Goal: Find contact information: Find contact information

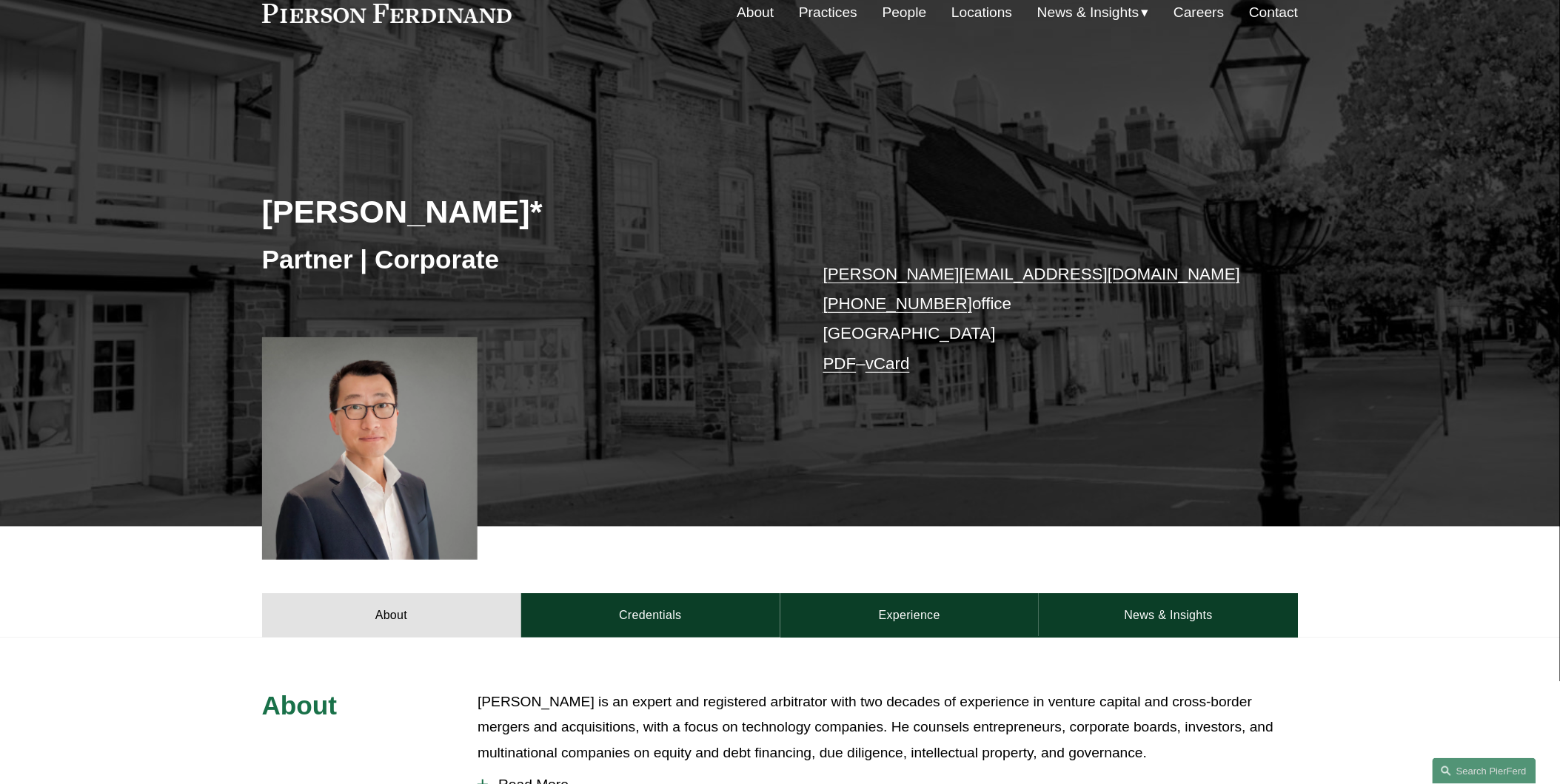
scroll to position [109, 0]
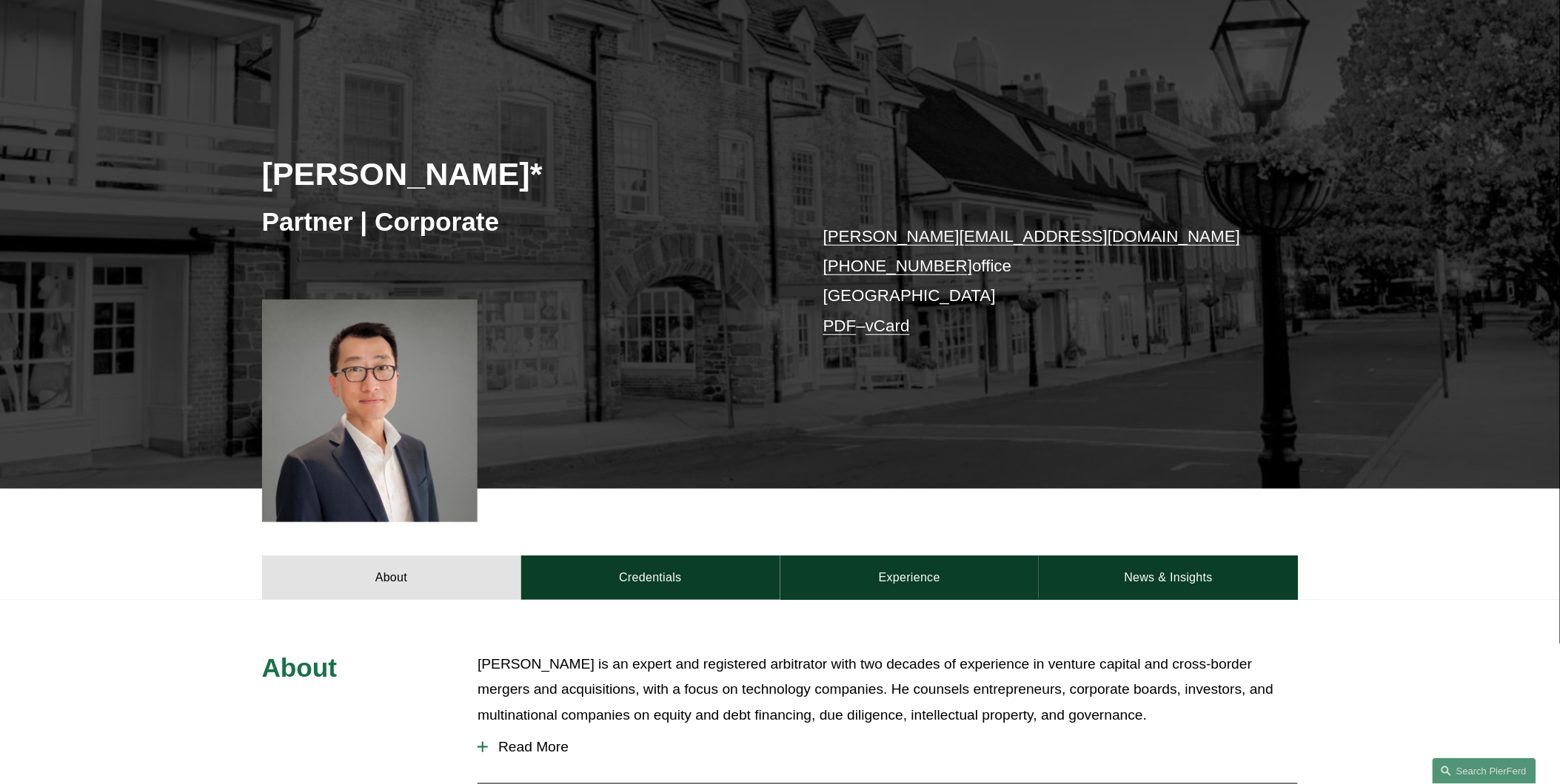
click at [853, 298] on p "benjamin.qiu@pierferd.com +1.862.398.1412 office Princeton PDF – vCard" at bounding box center [1039, 281] width 432 height 119
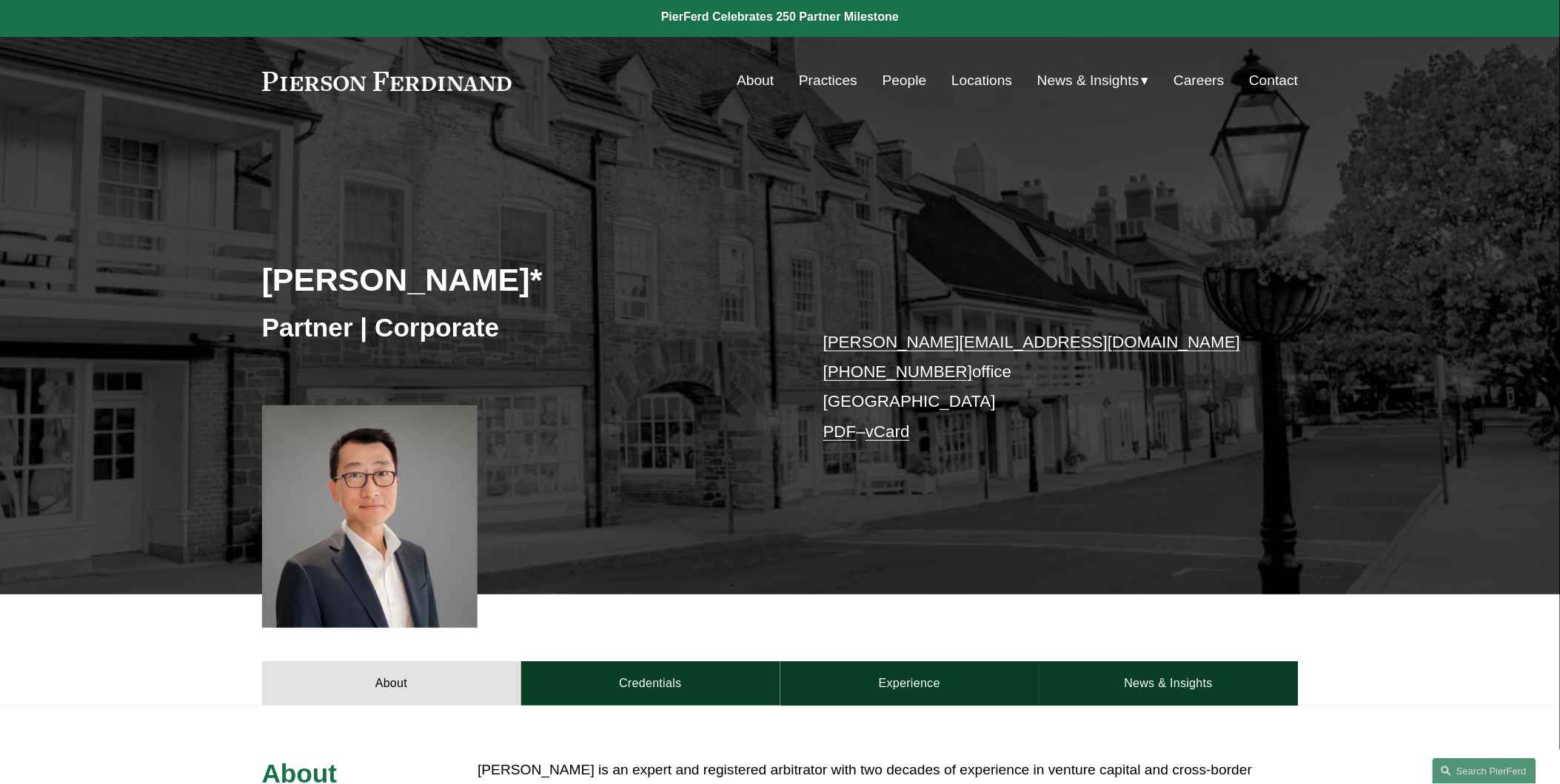
scroll to position [0, 0]
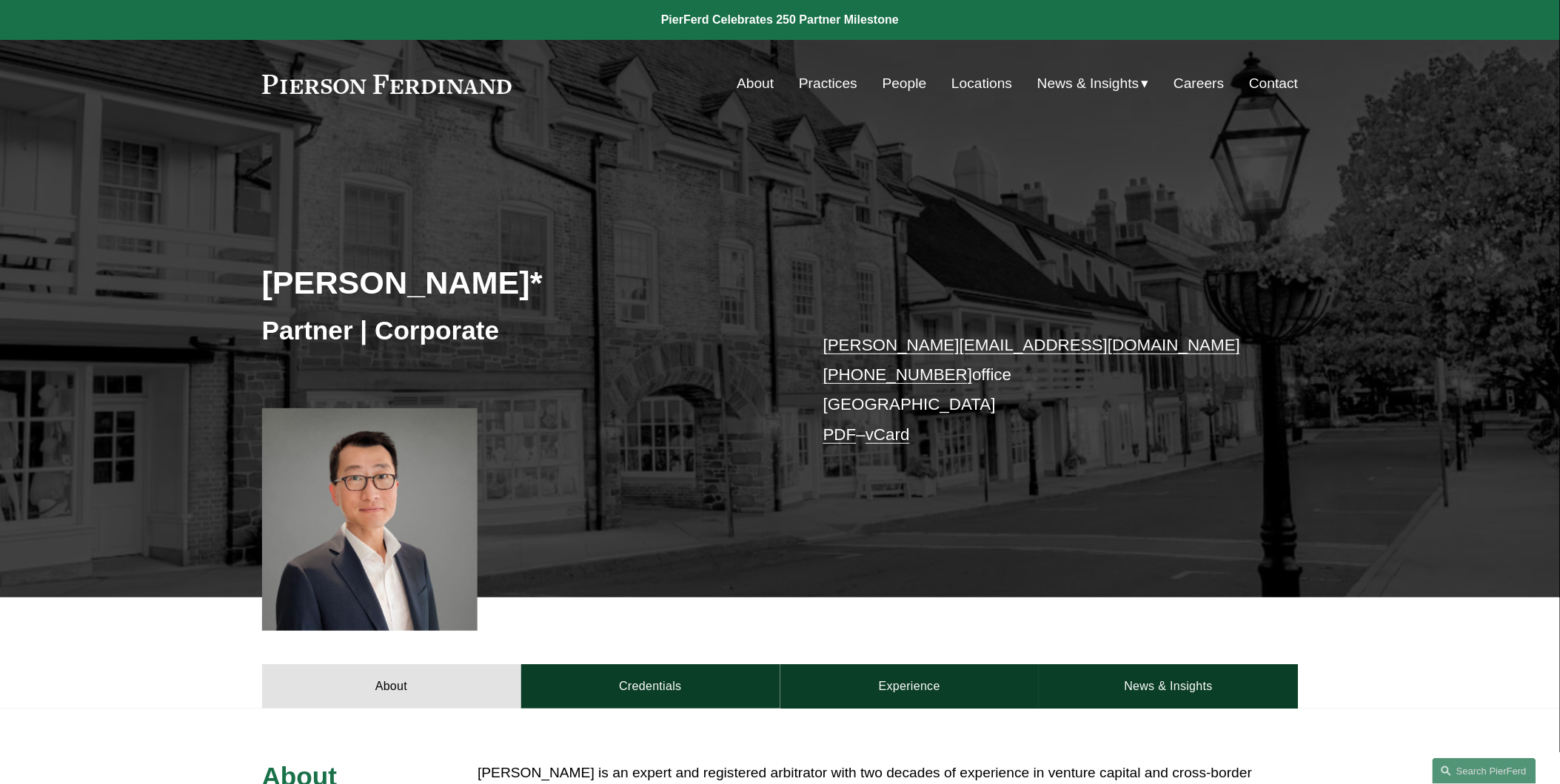
click at [966, 86] on link "Locations" at bounding box center [982, 83] width 61 height 28
drag, startPoint x: 814, startPoint y: 368, endPoint x: 948, endPoint y: 381, distance: 134.6
click at [948, 381] on div "Benjamin Qiu* Partner | Corporate benjamin.qiu@pierferd.com +1.862.398.1412 off…" at bounding box center [780, 387] width 1560 height 423
copy link "+1.862.398.1412"
drag, startPoint x: 1035, startPoint y: 341, endPoint x: 824, endPoint y: 336, distance: 211.1
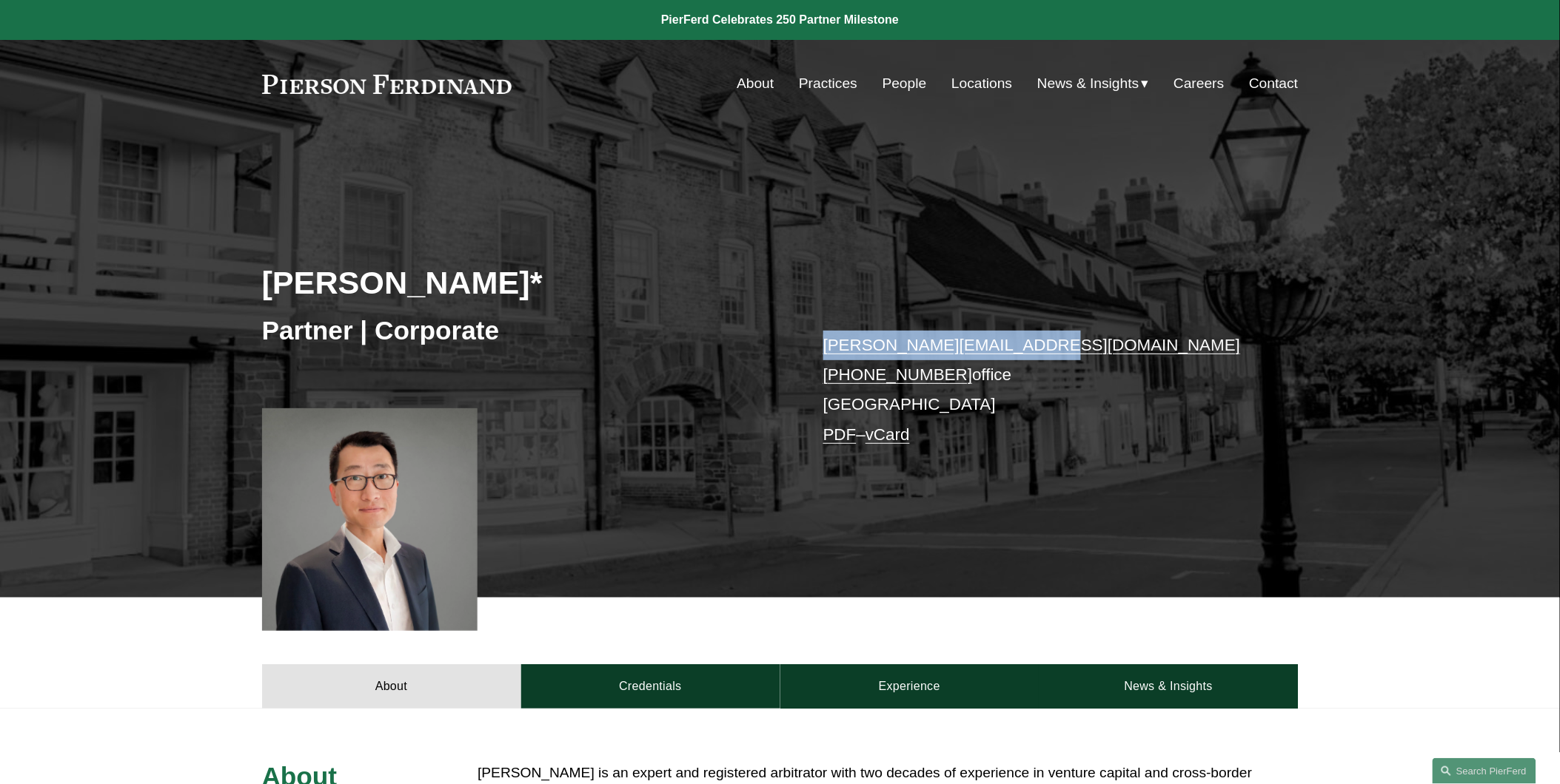
click at [824, 336] on p "benjamin.qiu@pierferd.com +1.862.398.1412 office Princeton PDF – vCard" at bounding box center [1039, 390] width 432 height 119
copy link "benjamin.qiu@pierferd.com"
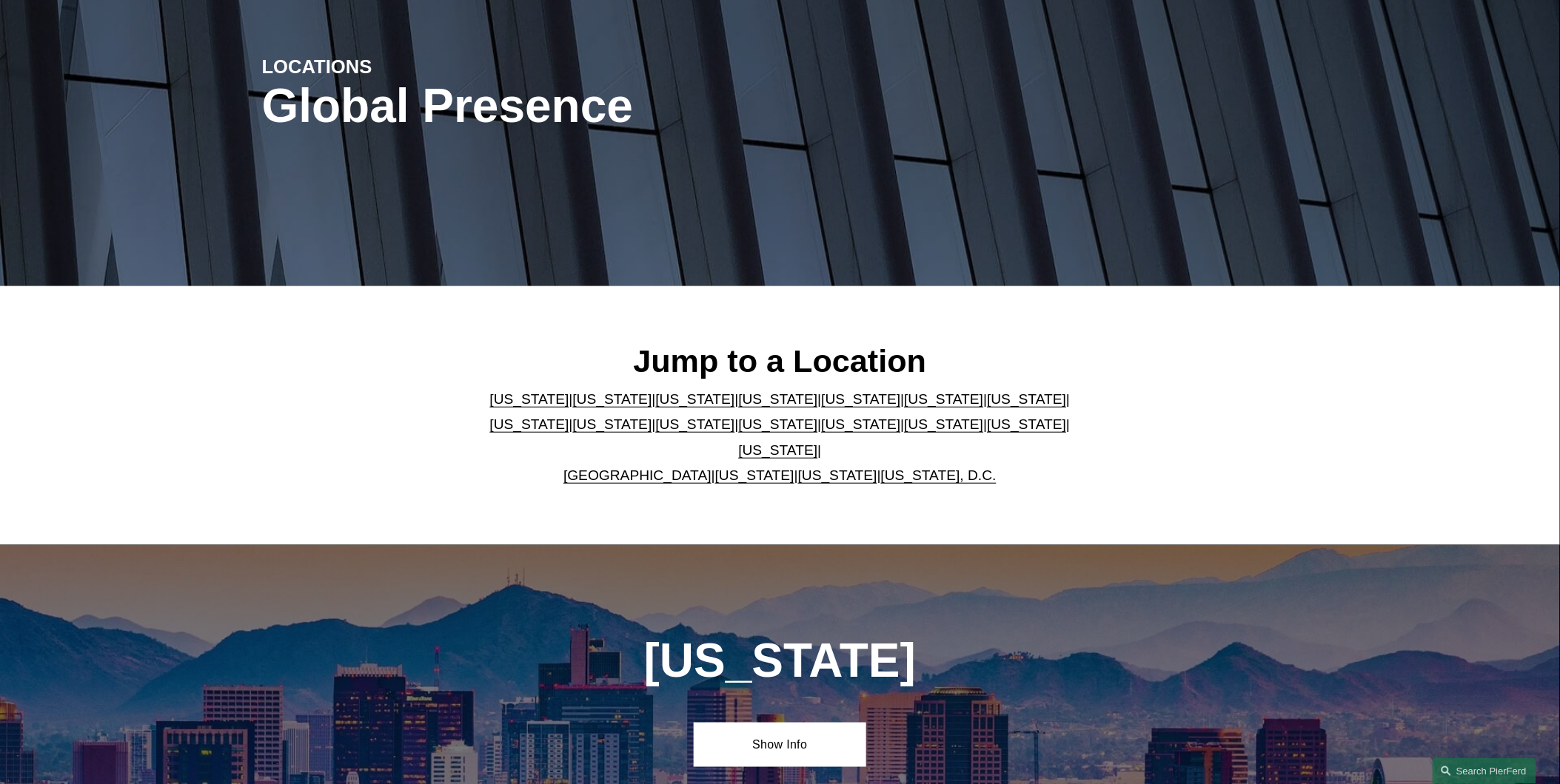
scroll to position [219, 0]
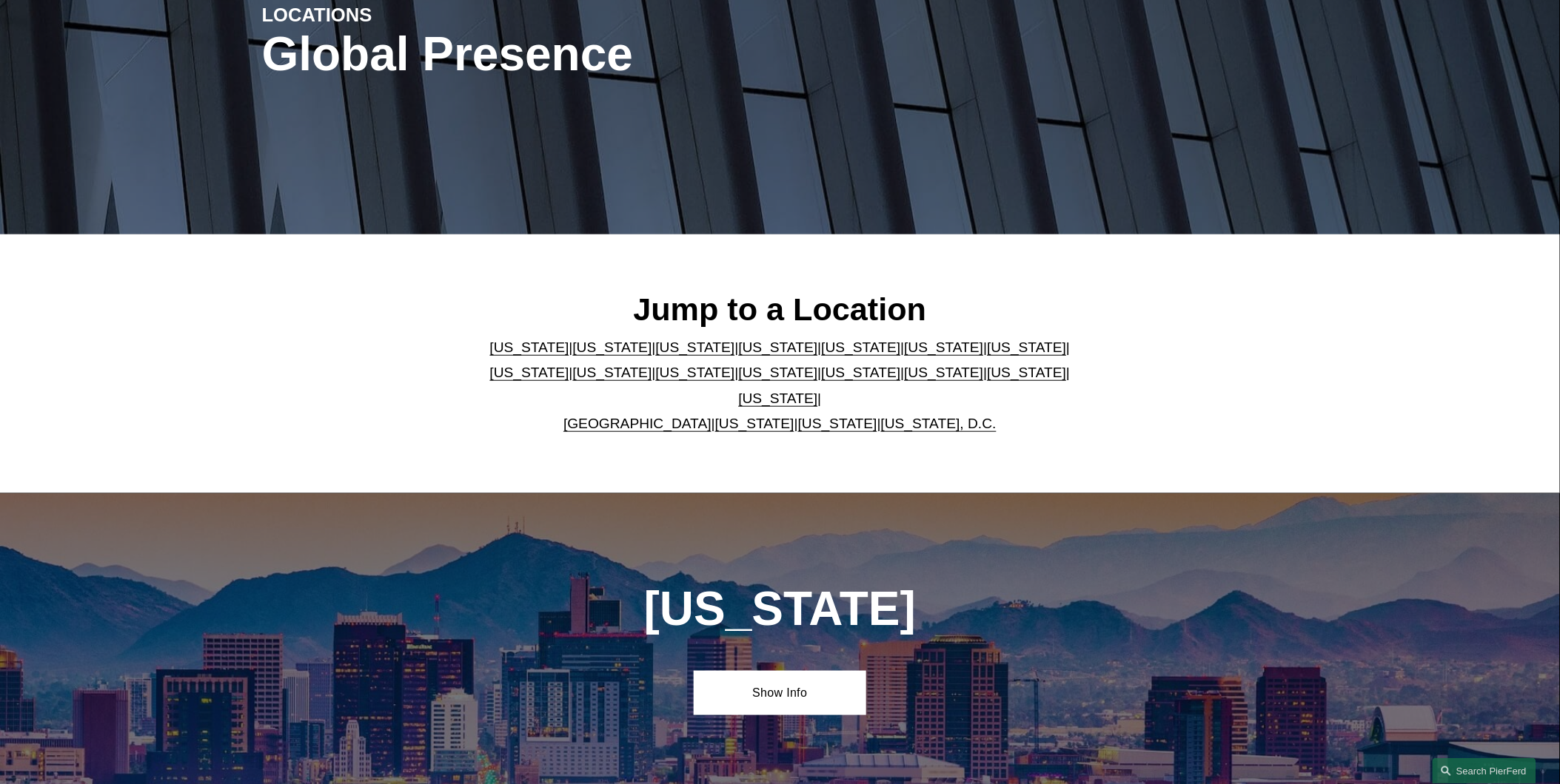
click at [656, 380] on link "[US_STATE]" at bounding box center [696, 372] width 79 height 15
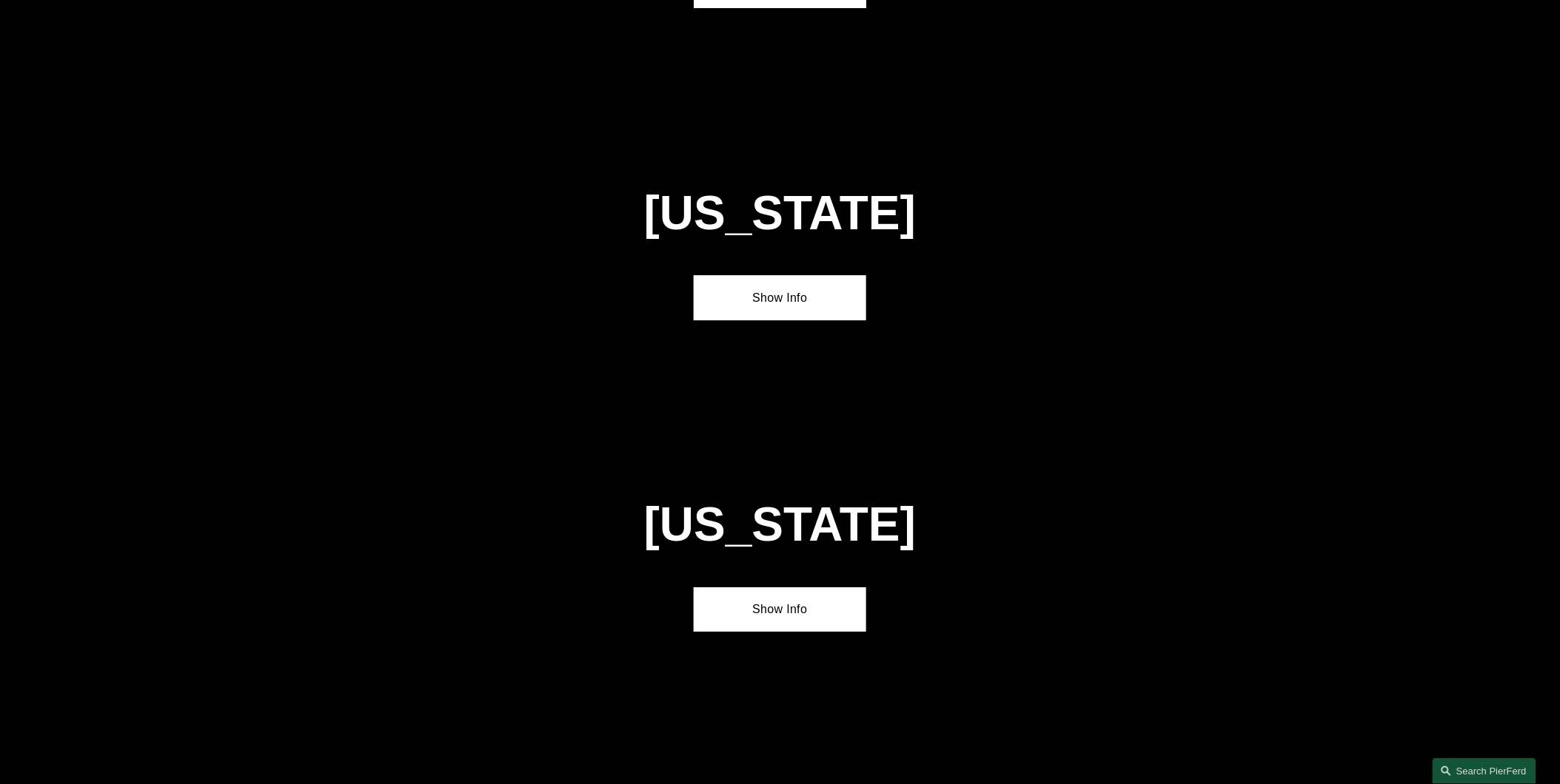
scroll to position [3516, 0]
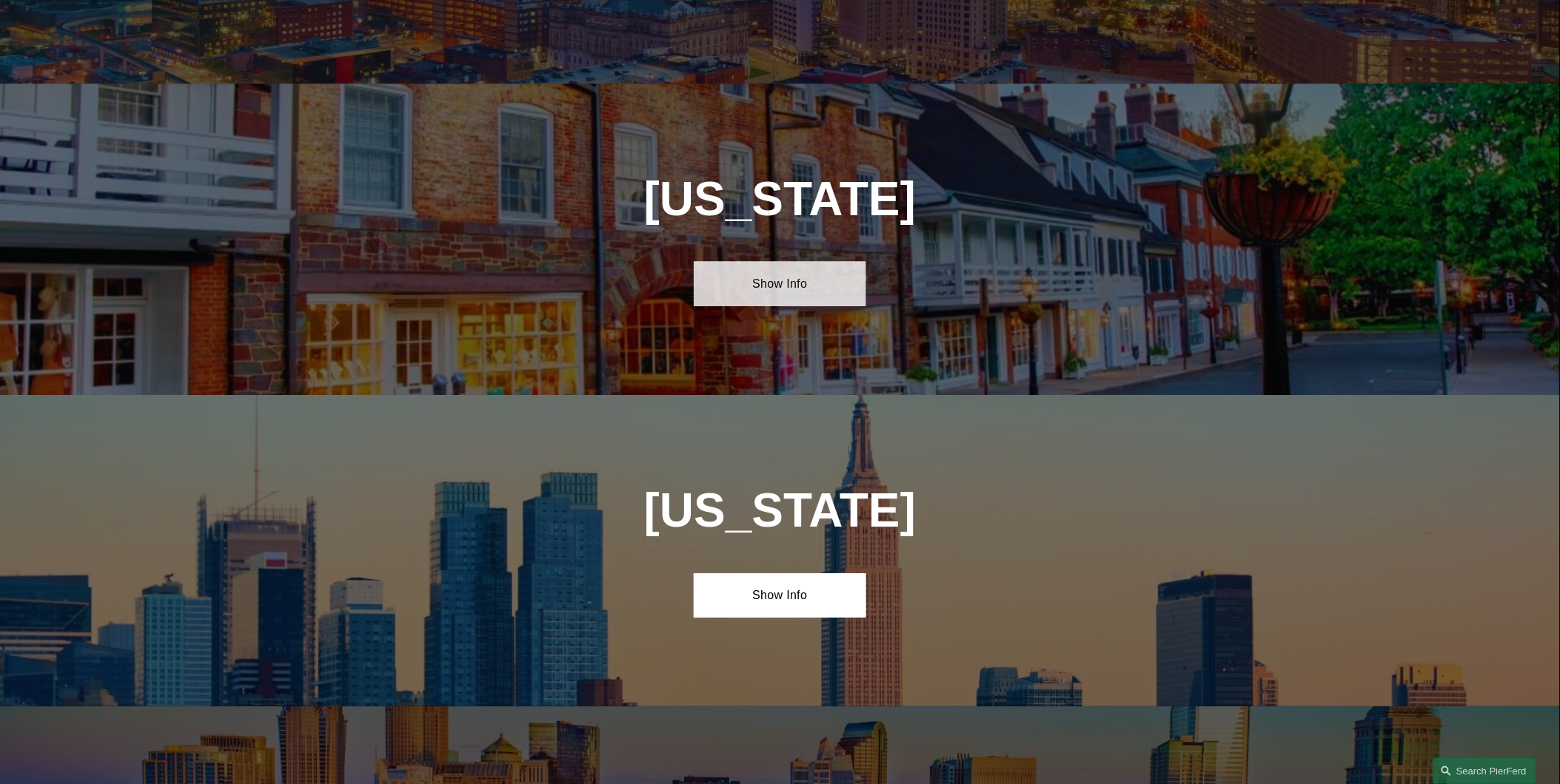
click at [788, 261] on link "Show Info" at bounding box center [780, 283] width 172 height 44
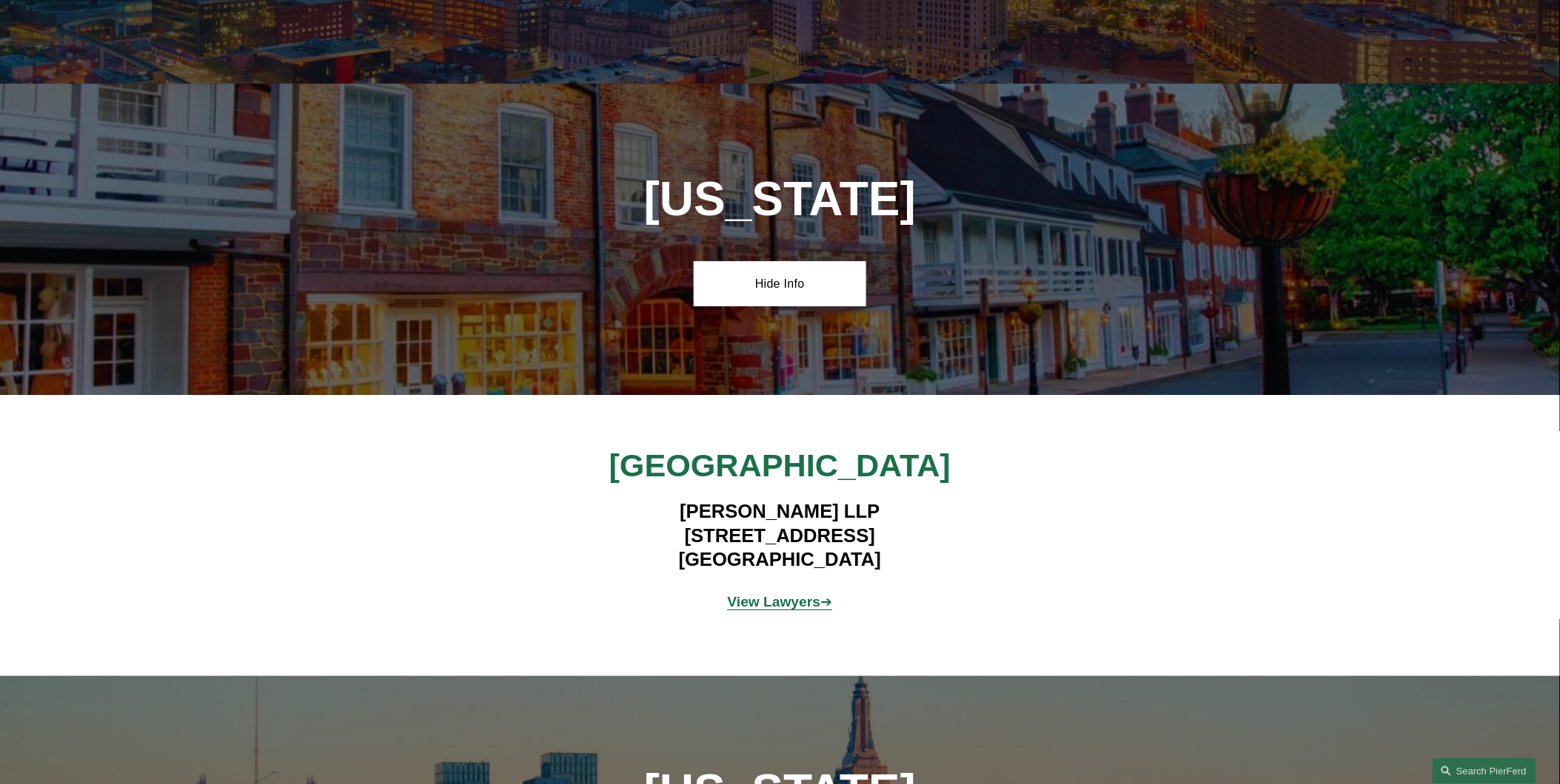
drag, startPoint x: 642, startPoint y: 446, endPoint x: 922, endPoint y: 449, distance: 280.0
click at [922, 500] on h4 "[PERSON_NAME] LLP [STREET_ADDRESS]" at bounding box center [779, 536] width 432 height 72
copy h4 "[STREET_ADDRESS]"
click at [834, 500] on h4 "[PERSON_NAME] LLP [STREET_ADDRESS]" at bounding box center [779, 536] width 432 height 72
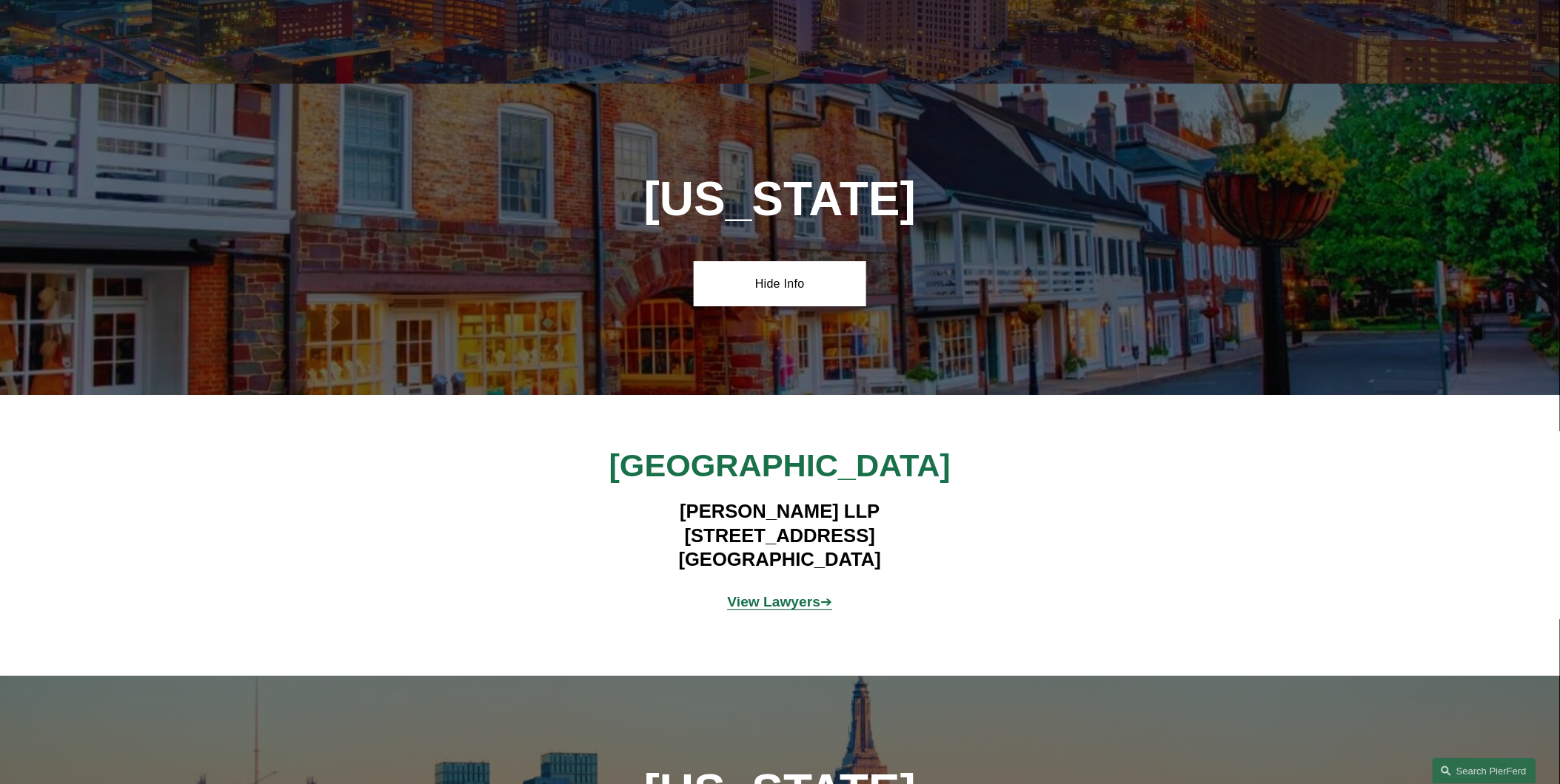
click at [834, 500] on h4 "[PERSON_NAME] LLP [STREET_ADDRESS]" at bounding box center [779, 536] width 432 height 72
copy h4 "08540"
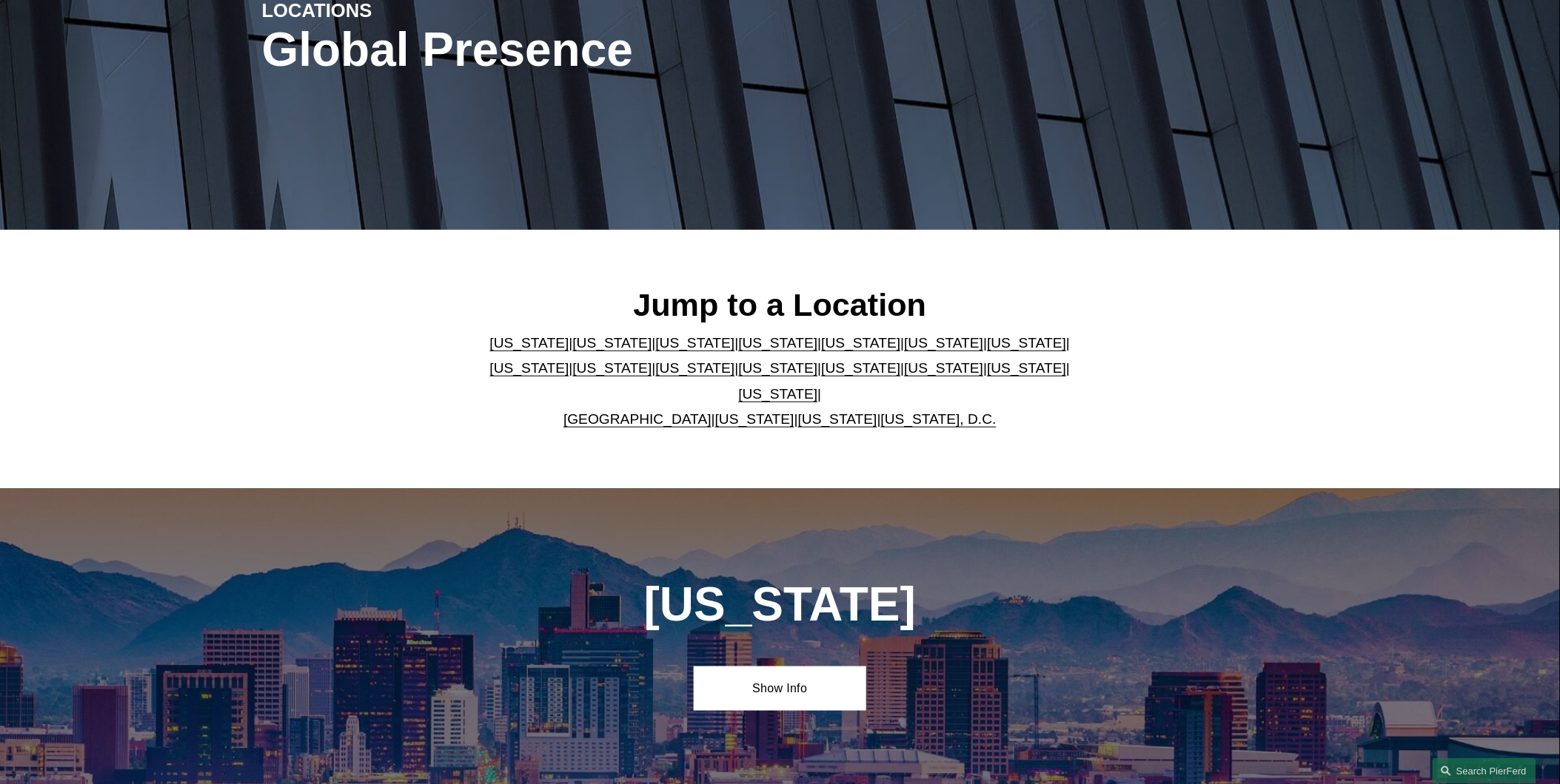
scroll to position [219, 0]
